Goal: Transaction & Acquisition: Purchase product/service

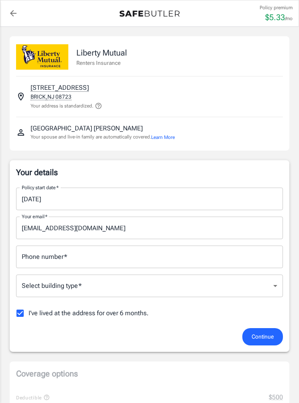
click at [118, 197] on input "09/30/2025" at bounding box center [147, 199] width 262 height 23
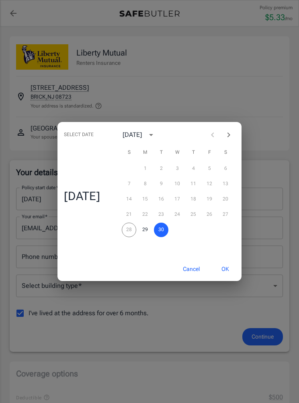
click at [156, 133] on icon "calendar view is open, switch to year view" at bounding box center [151, 135] width 10 height 10
click at [156, 137] on icon "year view is open, switch to calendar view" at bounding box center [151, 135] width 10 height 10
click at [226, 272] on button "OK" at bounding box center [225, 268] width 26 height 17
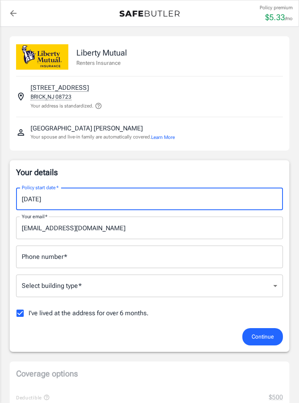
click at [200, 161] on div "Your details Policy start date   * 09/30/2025 Policy start date   * Your email …" at bounding box center [150, 256] width 280 height 192
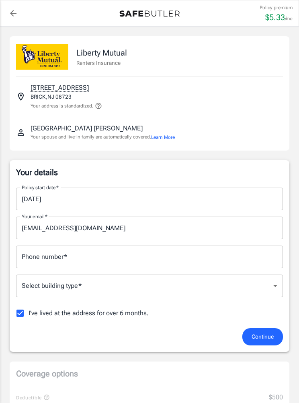
click at [205, 179] on div "Your details Policy start date   * 09/30/2025 Policy start date   * Your email …" at bounding box center [149, 256] width 267 height 179
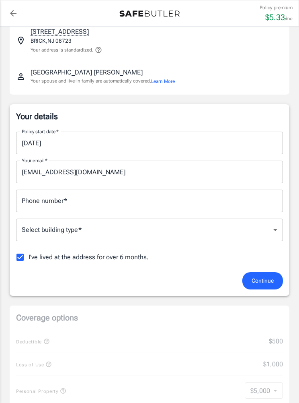
click at [189, 202] on input "Phone number   *" at bounding box center [149, 201] width 267 height 23
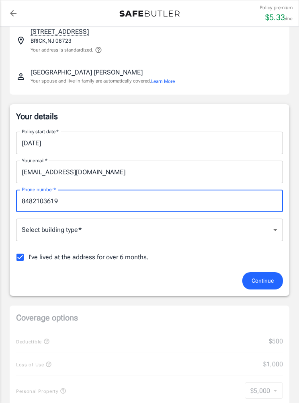
type input "8482103619"
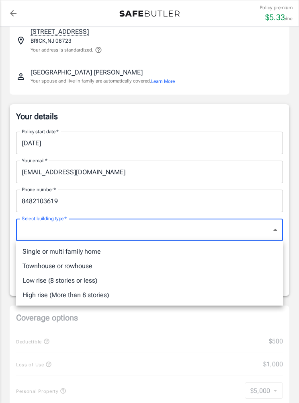
click at [70, 283] on li "Low rise (8 stories or less)" at bounding box center [149, 280] width 267 height 14
type input "lowrise"
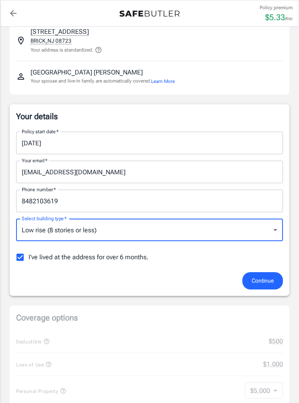
click at [260, 276] on span "Continue" at bounding box center [263, 281] width 22 height 10
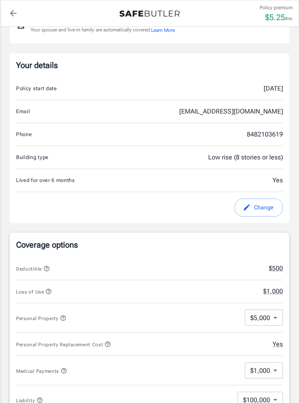
scroll to position [243, 0]
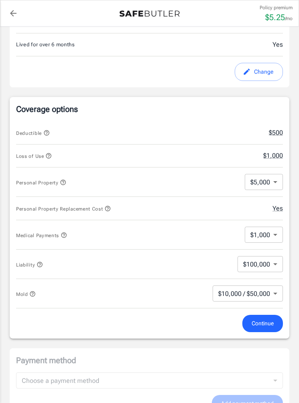
click at [264, 188] on body "Policy premium $ 5.25 /mo Liberty Mutual Renters Insurance 137 BRICK BLVD BRICK…" at bounding box center [149, 280] width 299 height 1046
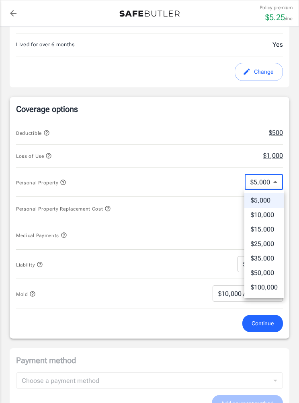
click at [267, 180] on div at bounding box center [149, 201] width 299 height 403
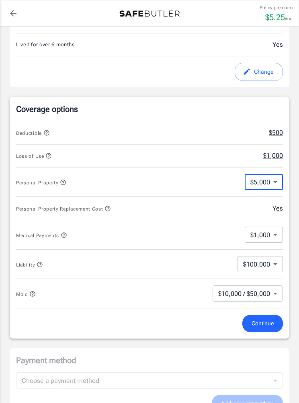
click at [266, 235] on body "Policy premium $ 5.25 /mo Liberty Mutual Renters Insurance 137 BRICK BLVD BRICK…" at bounding box center [149, 280] width 299 height 1046
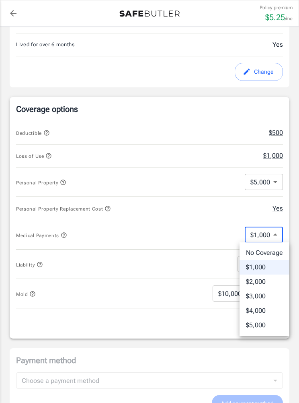
click at [268, 233] on div at bounding box center [149, 201] width 299 height 403
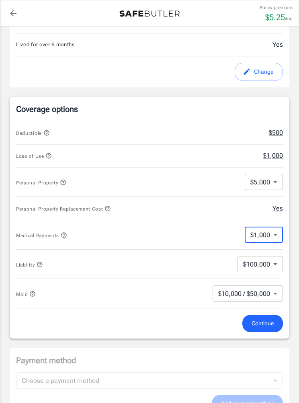
click at [265, 262] on body "Policy premium $ 5.25 /mo Liberty Mutual Renters Insurance 137 BRICK BLVD BRICK…" at bounding box center [149, 280] width 299 height 1046
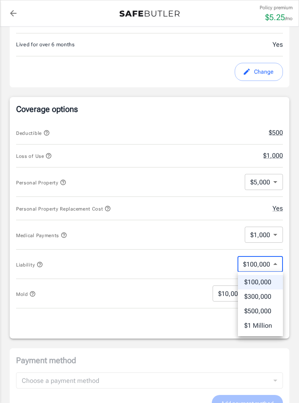
click at [268, 259] on div at bounding box center [149, 201] width 299 height 403
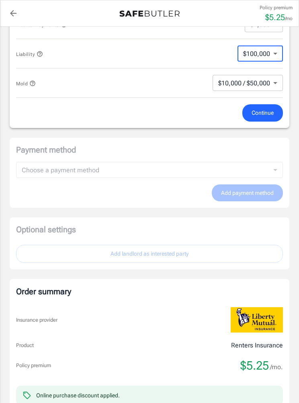
scroll to position [483, 0]
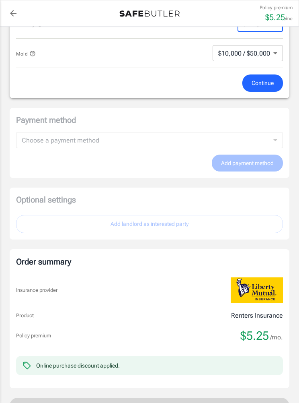
click at [268, 77] on button "Continue" at bounding box center [263, 82] width 41 height 17
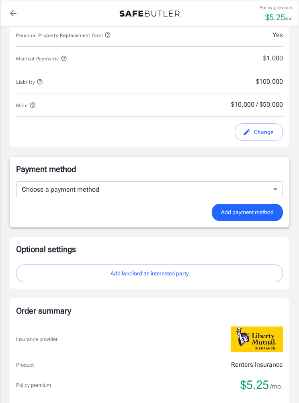
scroll to position [384, 0]
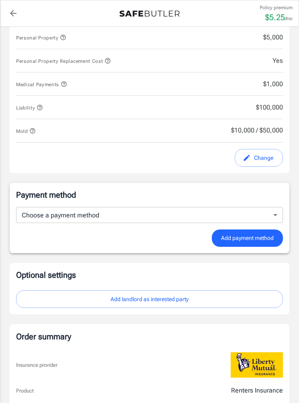
click at [271, 200] on div "Payment method Choose a payment method ​ Choose a payment method Add payment me…" at bounding box center [149, 218] width 267 height 58
click at [271, 212] on body "Policy premium $ 5.25 /mo Liberty Mutual Renters Insurance 137 BRICK BLVD BRICK…" at bounding box center [149, 127] width 299 height 1022
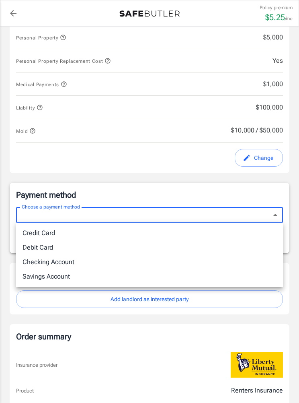
click at [58, 263] on li "Checking Account" at bounding box center [149, 262] width 267 height 14
type input "checking"
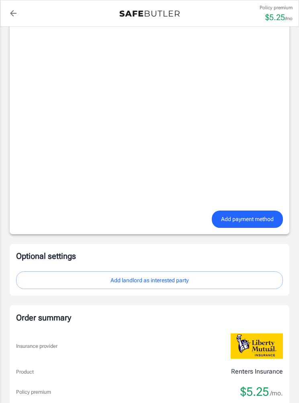
scroll to position [630, 0]
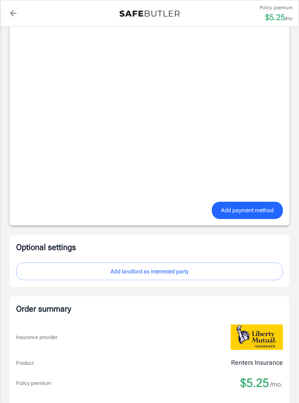
click at [253, 214] on span "Add payment method" at bounding box center [247, 210] width 53 height 10
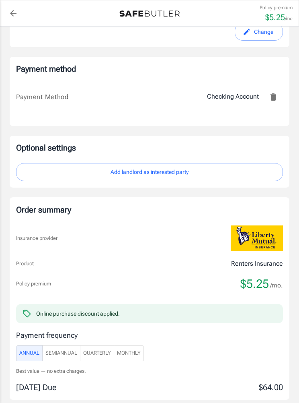
scroll to position [510, 0]
click at [72, 350] on span "SemiAnnual" at bounding box center [61, 353] width 32 height 9
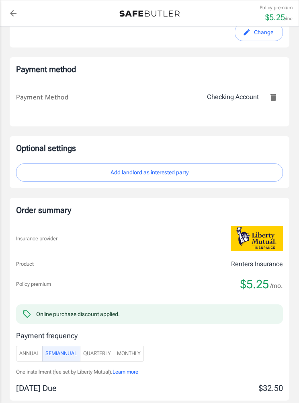
click at [99, 349] on span "Quarterly" at bounding box center [97, 353] width 28 height 9
click at [131, 346] on button "Monthly" at bounding box center [129, 354] width 30 height 16
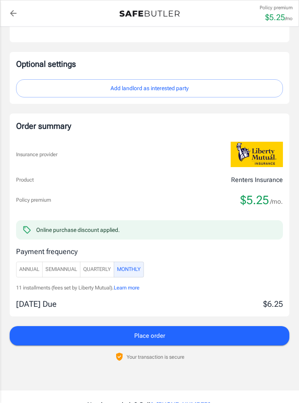
scroll to position [602, 0]
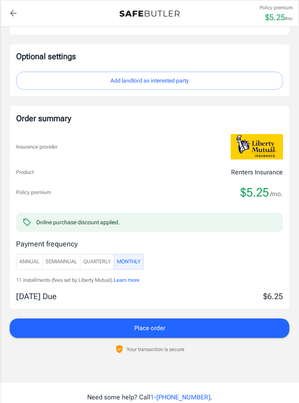
click at [168, 330] on button "Place order" at bounding box center [150, 327] width 280 height 19
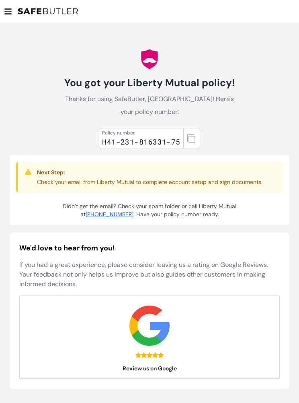
click at [189, 130] on button "button" at bounding box center [192, 138] width 17 height 21
